Goal: Transaction & Acquisition: Register for event/course

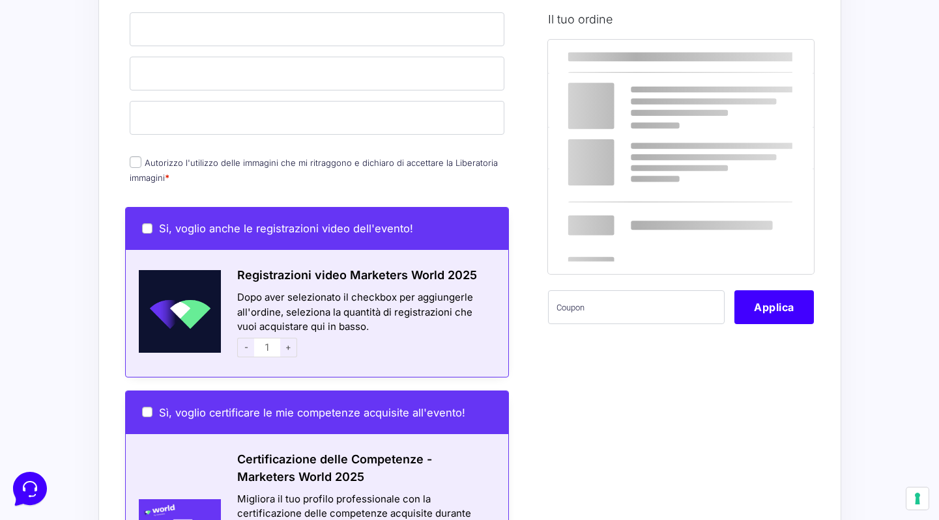
scroll to position [563, 0]
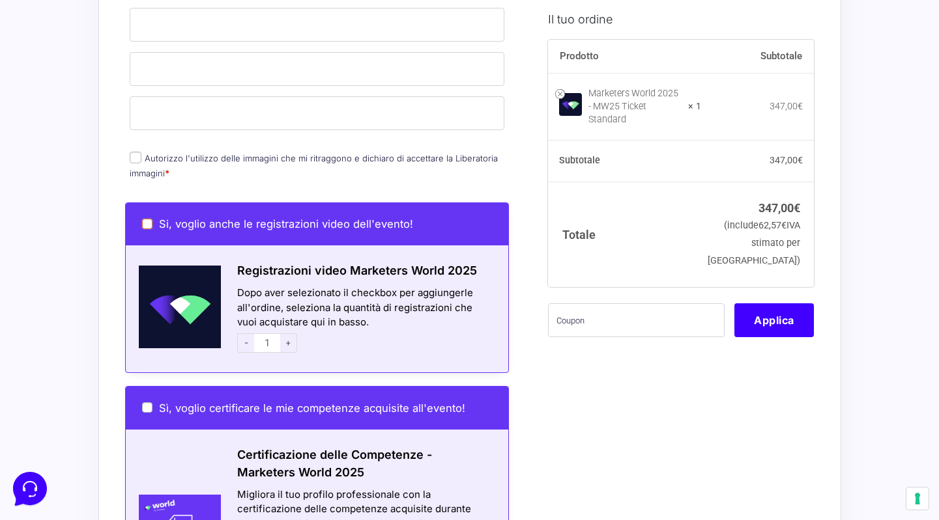
click at [150, 219] on input "Si, voglio anche le registrazioni video dell'evento!" at bounding box center [147, 224] width 10 height 10
checkbox input "true"
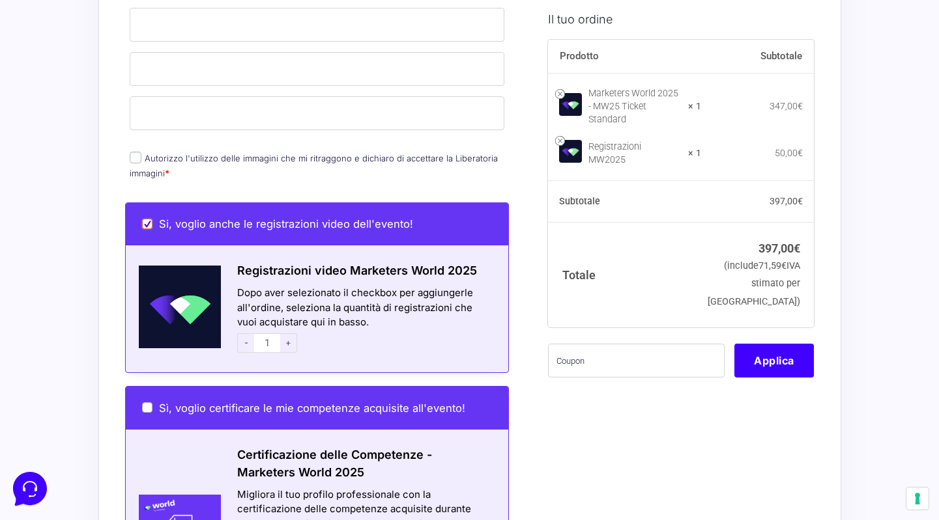
click at [150, 219] on input "Si, voglio anche le registrazioni video dell'evento!" at bounding box center [147, 224] width 10 height 10
checkbox input "false"
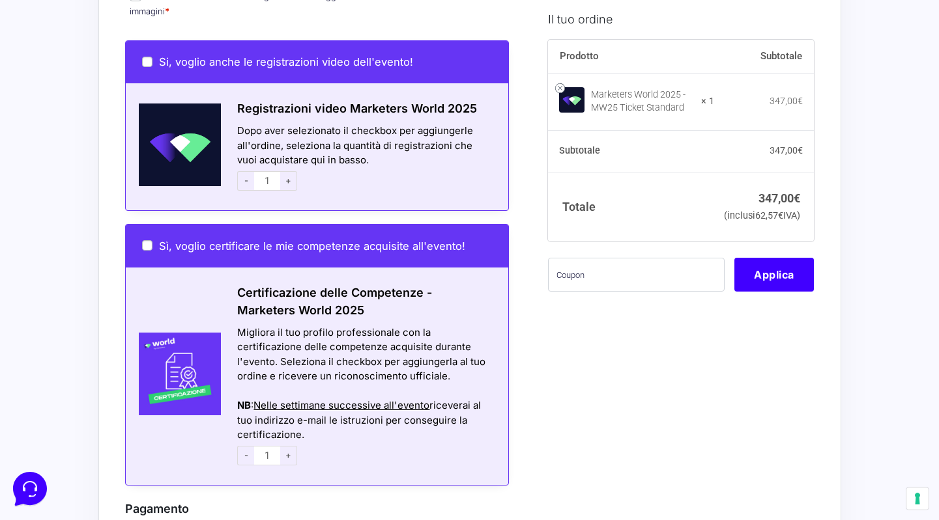
scroll to position [728, 0]
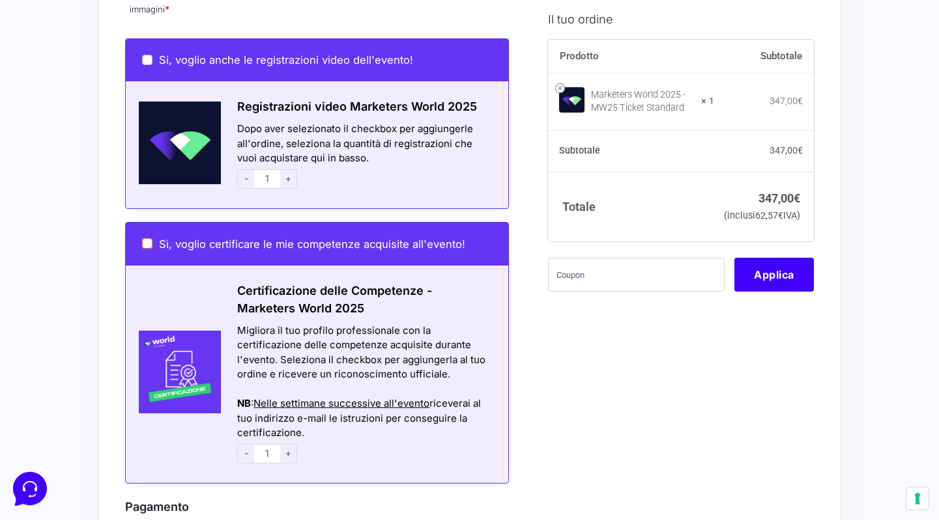
click at [143, 238] on input "Sì, voglio certificare le mie competenze acquisite all'evento!" at bounding box center [147, 243] width 10 height 10
checkbox input "true"
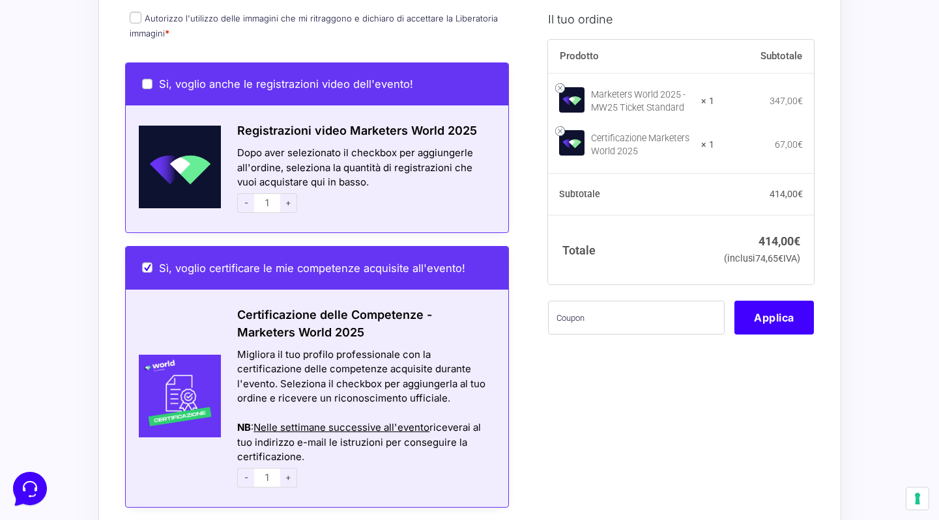
scroll to position [705, 0]
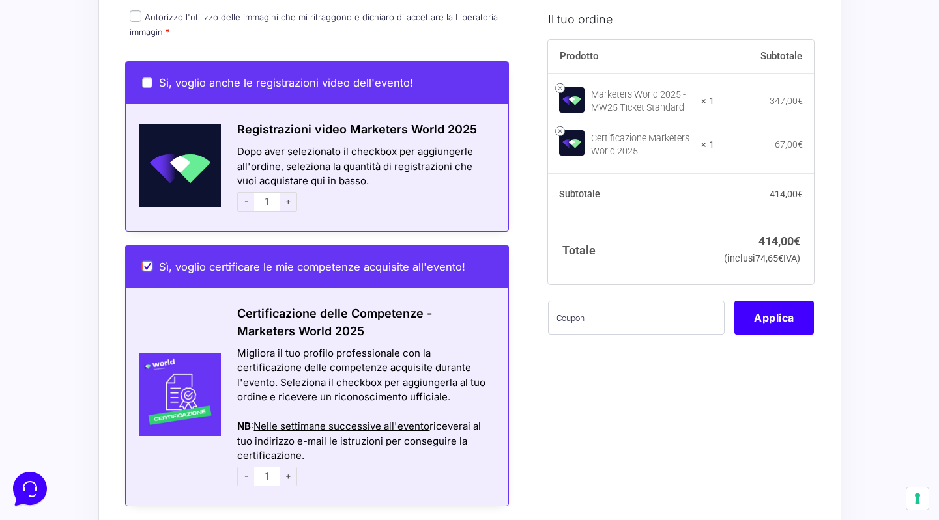
click at [145, 261] on input "Sì, voglio certificare le mie competenze acquisite all'evento!" at bounding box center [147, 266] width 10 height 10
checkbox input "false"
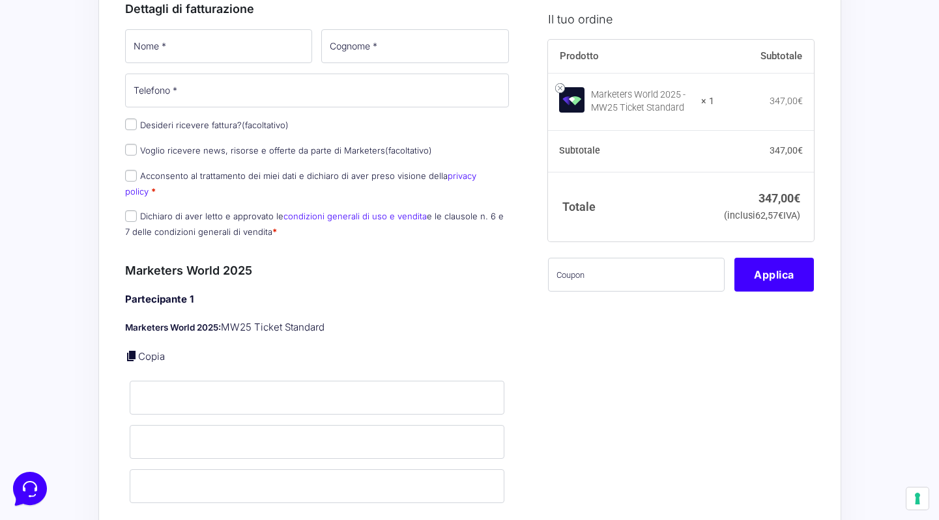
scroll to position [38, 0]
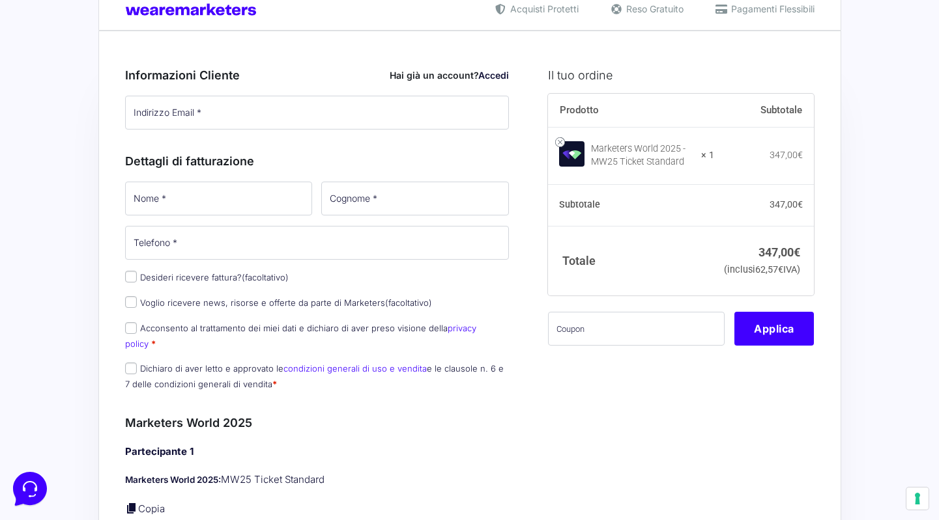
click at [291, 334] on label "Acconsento al trattamento dei miei dati e dichiaro di aver preso visione della …" at bounding box center [300, 335] width 351 height 25
click at [137, 334] on input "Acconsento al trattamento dei miei dati e dichiaro di aver preso visione della …" at bounding box center [131, 328] width 12 height 12
click at [259, 331] on label "Acconsento al trattamento dei miei dati e dichiaro di aver preso visione della …" at bounding box center [300, 335] width 351 height 25
click at [137, 331] on input "Acconsento al trattamento dei miei dati e dichiaro di aver preso visione della …" at bounding box center [131, 328] width 12 height 12
checkbox input "false"
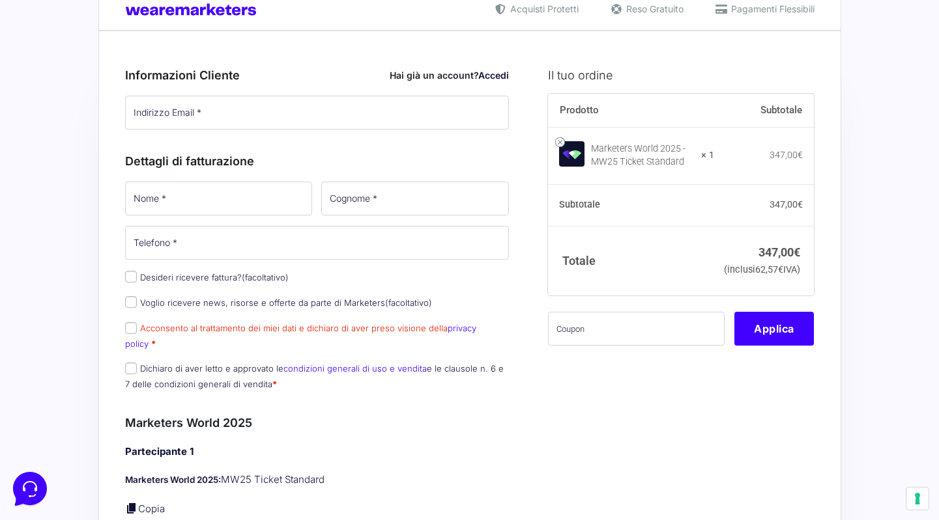
click at [289, 344] on div "Nome * Cognome * Telefono * Desideri ricevere fattura? (facoltativo) Ragione So…" at bounding box center [317, 290] width 393 height 221
drag, startPoint x: 143, startPoint y: 327, endPoint x: 439, endPoint y: 334, distance: 296.5
click at [439, 334] on label "Acconsento al trattamento dei miei dati e dichiaro di aver preso visione della …" at bounding box center [300, 335] width 351 height 25
copy label "Acconsento al trattamento dei miei dati e dichiaro di aver preso visione della"
